Goal: Task Accomplishment & Management: Complete application form

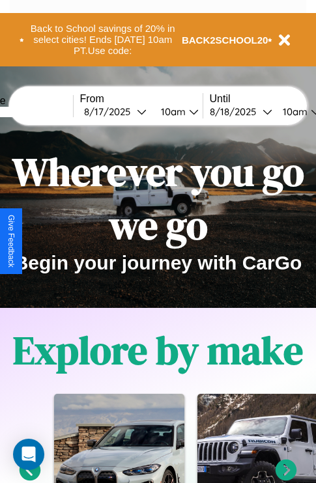
scroll to position [201, 0]
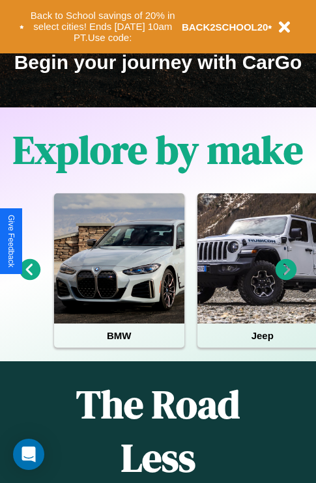
click at [29, 279] on icon at bounding box center [31, 270] width 22 height 22
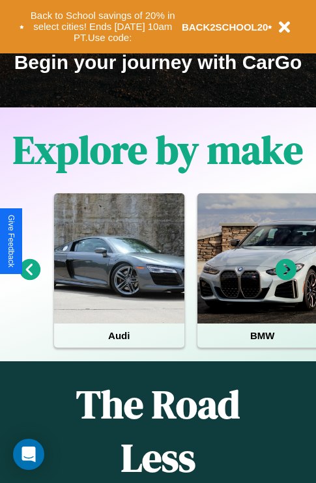
click at [29, 279] on icon at bounding box center [31, 270] width 22 height 22
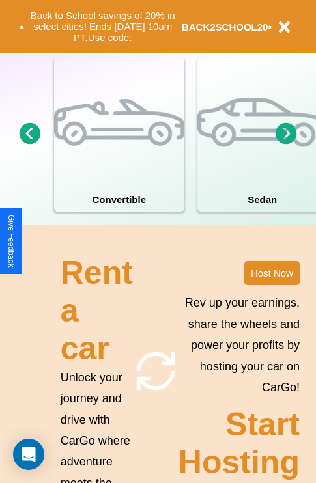
scroll to position [1015, 0]
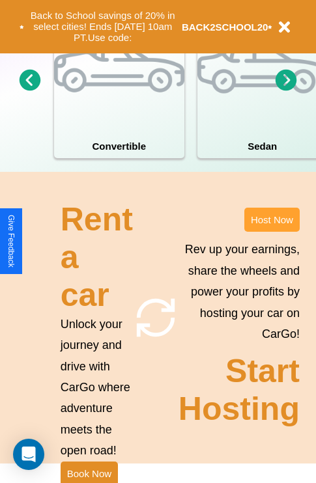
click at [272, 232] on button "Host Now" at bounding box center [271, 220] width 55 height 24
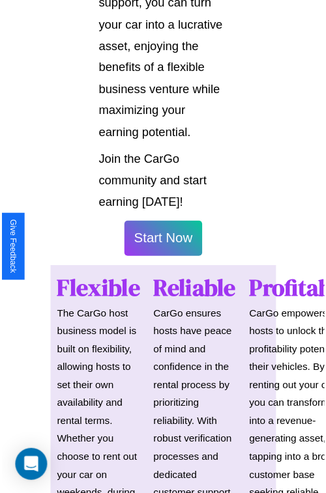
scroll to position [923, 0]
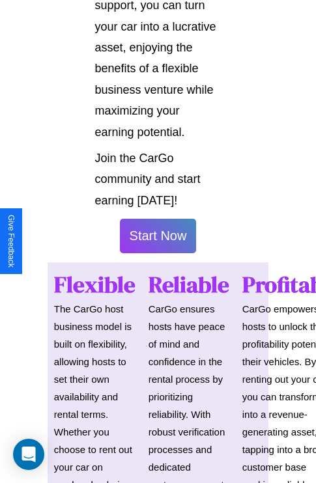
click at [158, 242] on button "Start Now" at bounding box center [158, 236] width 77 height 35
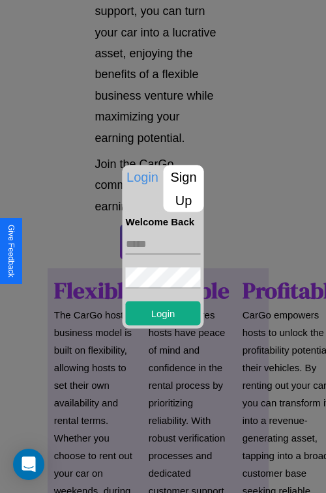
click at [183, 188] on p "Sign Up" at bounding box center [184, 188] width 40 height 47
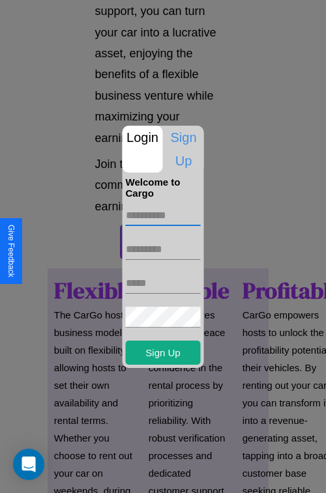
click at [163, 215] on input "text" at bounding box center [163, 215] width 75 height 21
type input "*****"
click at [163, 249] on input "text" at bounding box center [163, 249] width 75 height 21
type input "*****"
click at [163, 283] on input "text" at bounding box center [163, 283] width 75 height 21
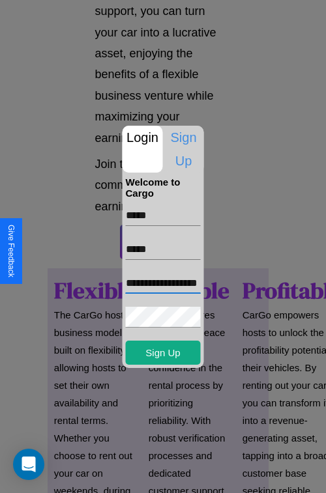
scroll to position [0, 23]
type input "**********"
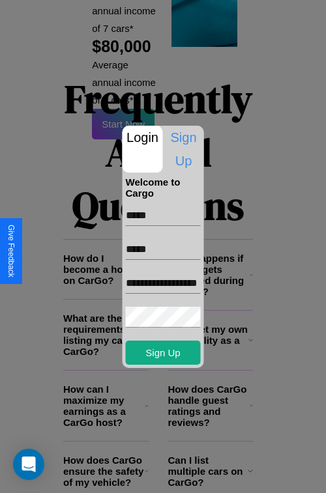
click at [167, 476] on div at bounding box center [163, 246] width 326 height 493
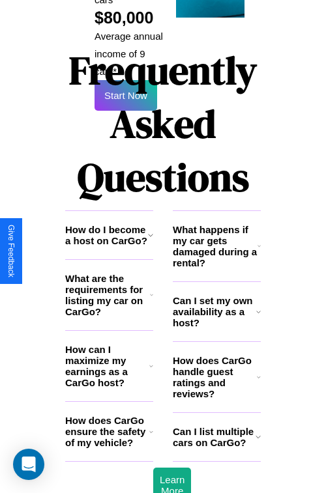
scroll to position [919, 0]
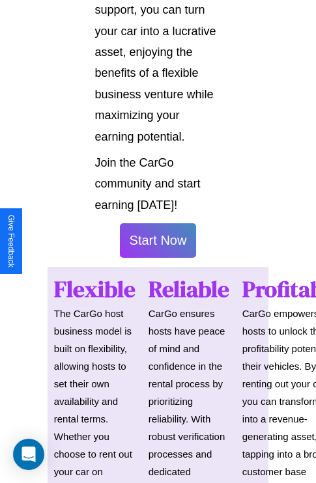
click at [158, 246] on button "Start Now" at bounding box center [158, 240] width 77 height 35
